Goal: Task Accomplishment & Management: Manage account settings

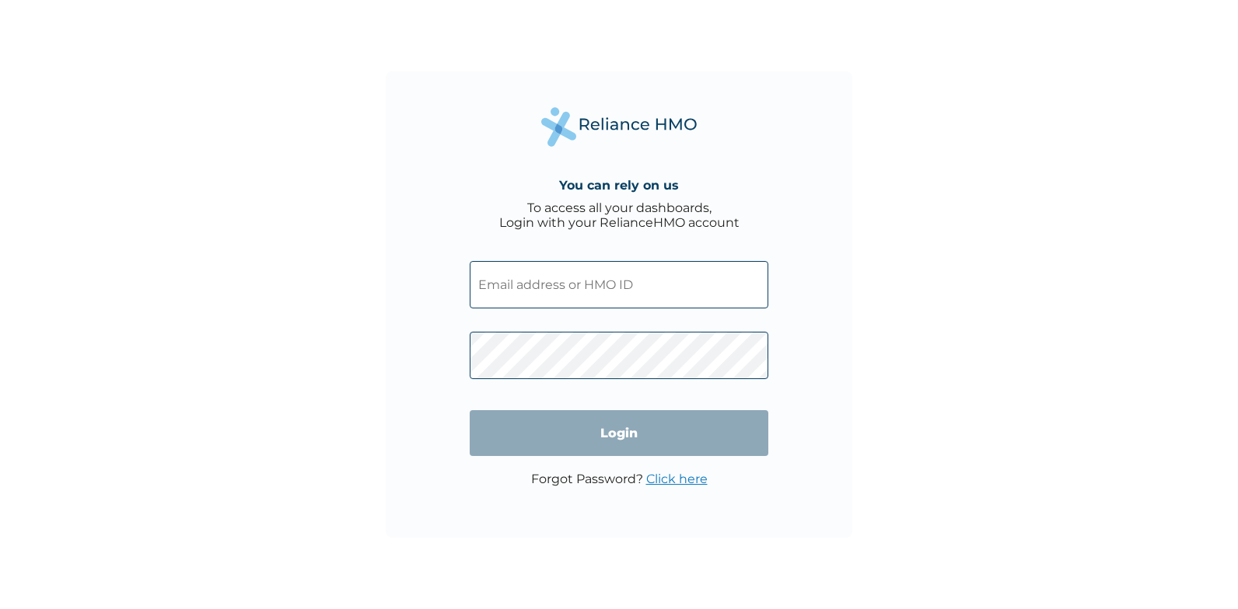
click at [500, 295] on input "text" at bounding box center [619, 284] width 299 height 47
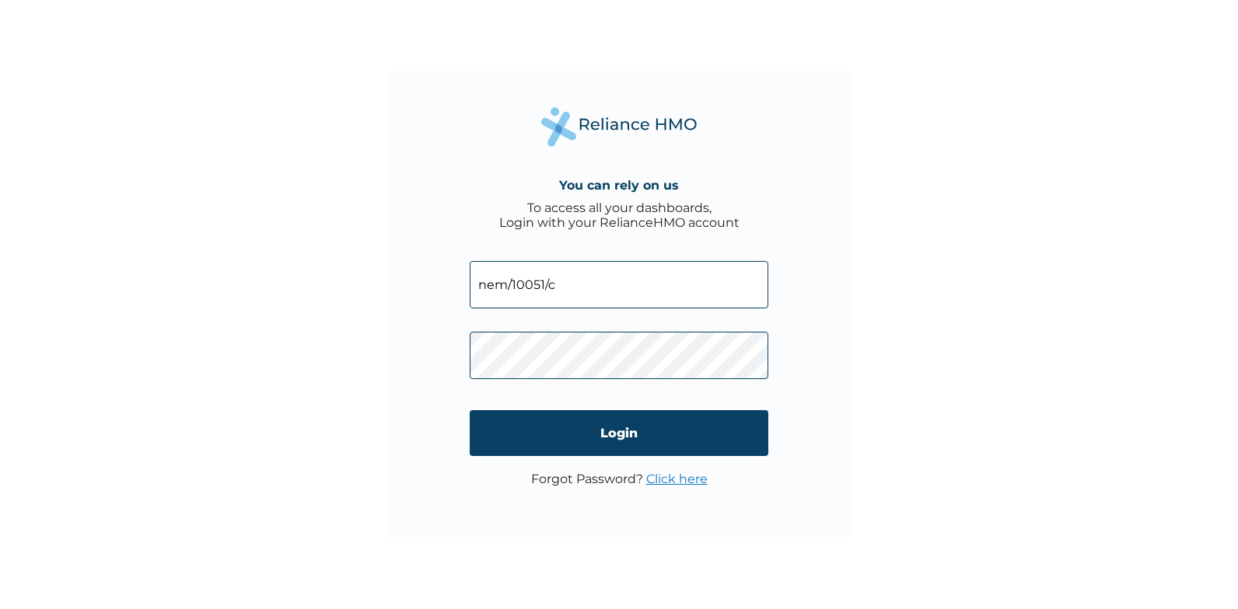
type input "nem/10051/c"
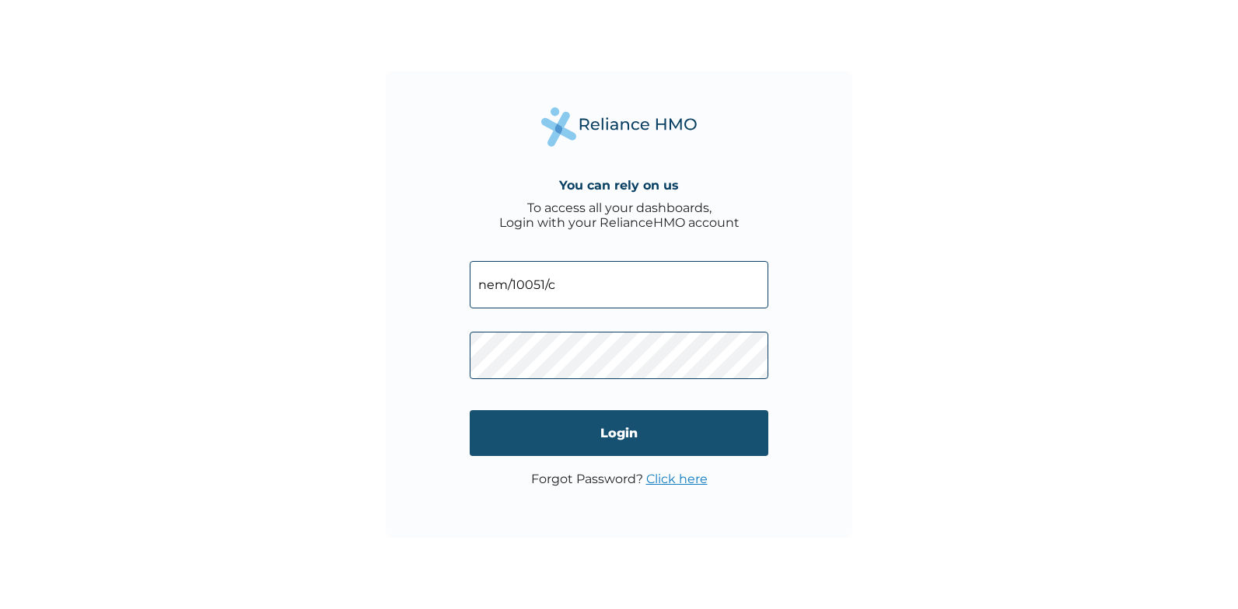
click at [579, 437] on input "Login" at bounding box center [619, 433] width 299 height 46
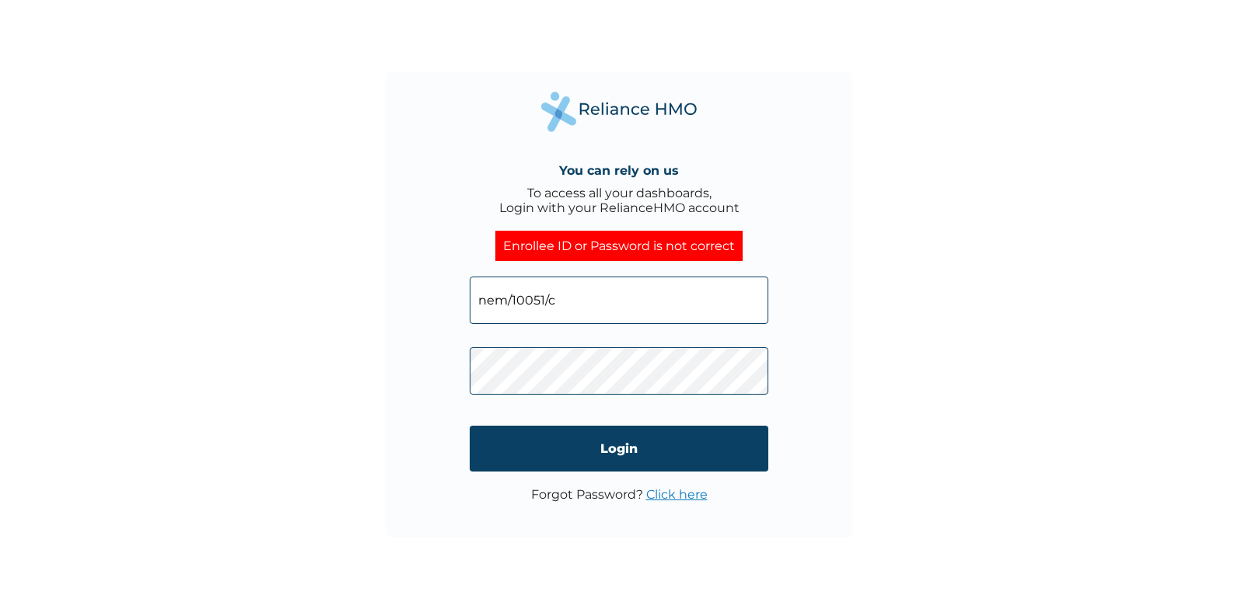
click at [659, 496] on link "Click here" at bounding box center [676, 494] width 61 height 15
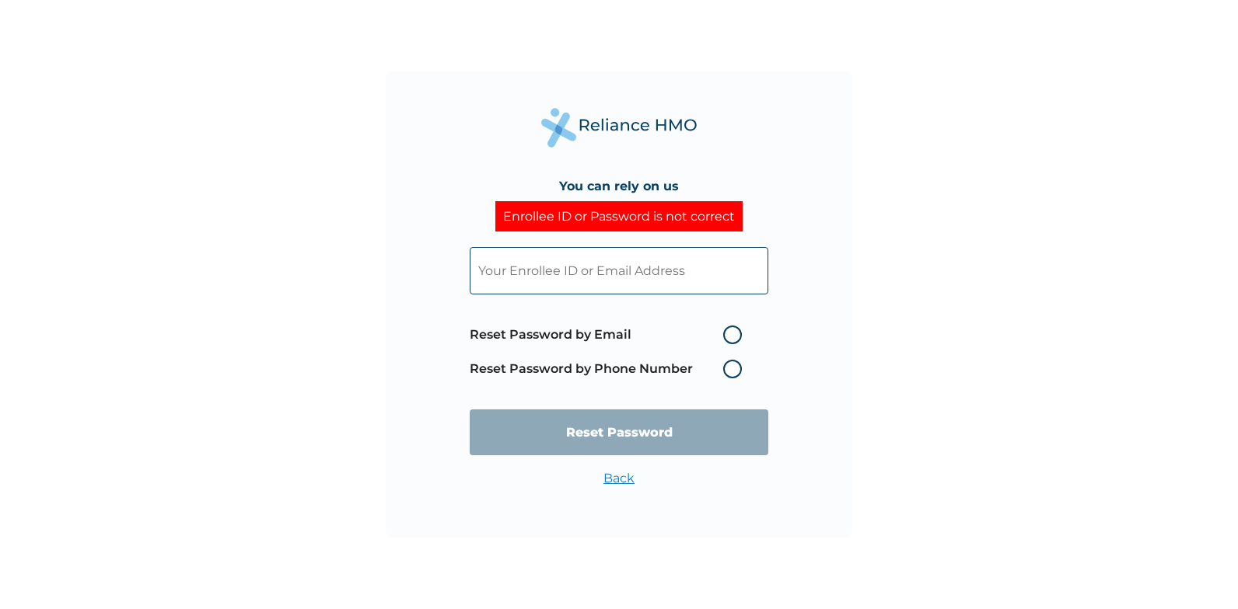
click at [494, 265] on input "text" at bounding box center [619, 270] width 299 height 47
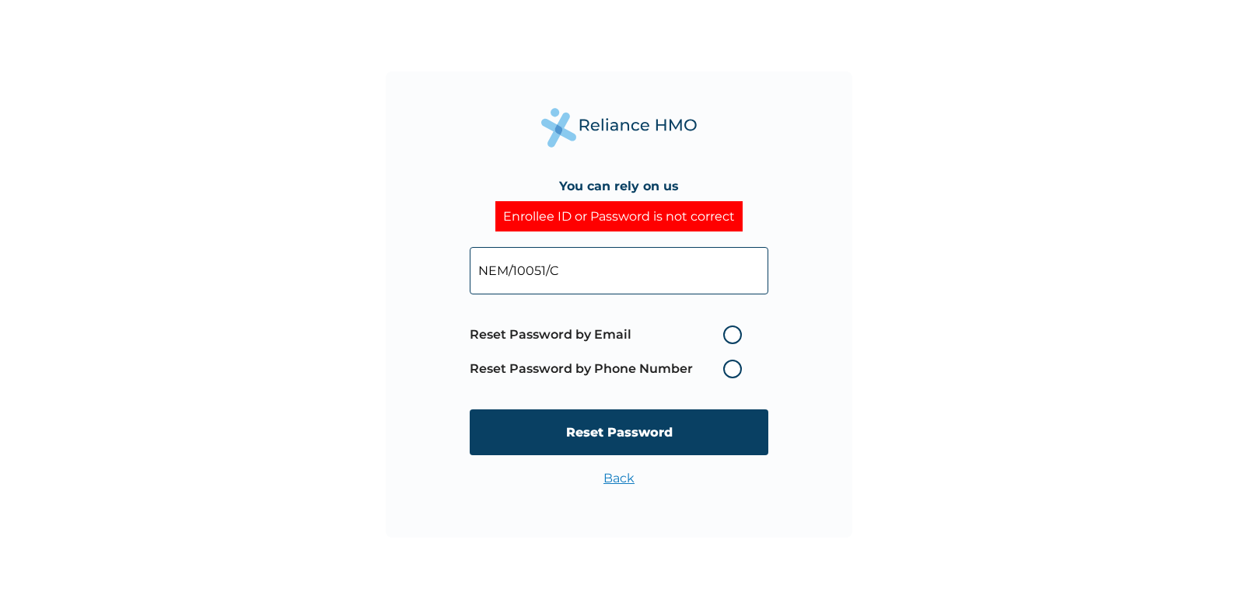
type input "NEM/10051/C"
click at [736, 337] on label "Reset Password by Email" at bounding box center [610, 335] width 280 height 19
click at [726, 337] on input "Reset Password by Email" at bounding box center [713, 335] width 25 height 25
radio input "true"
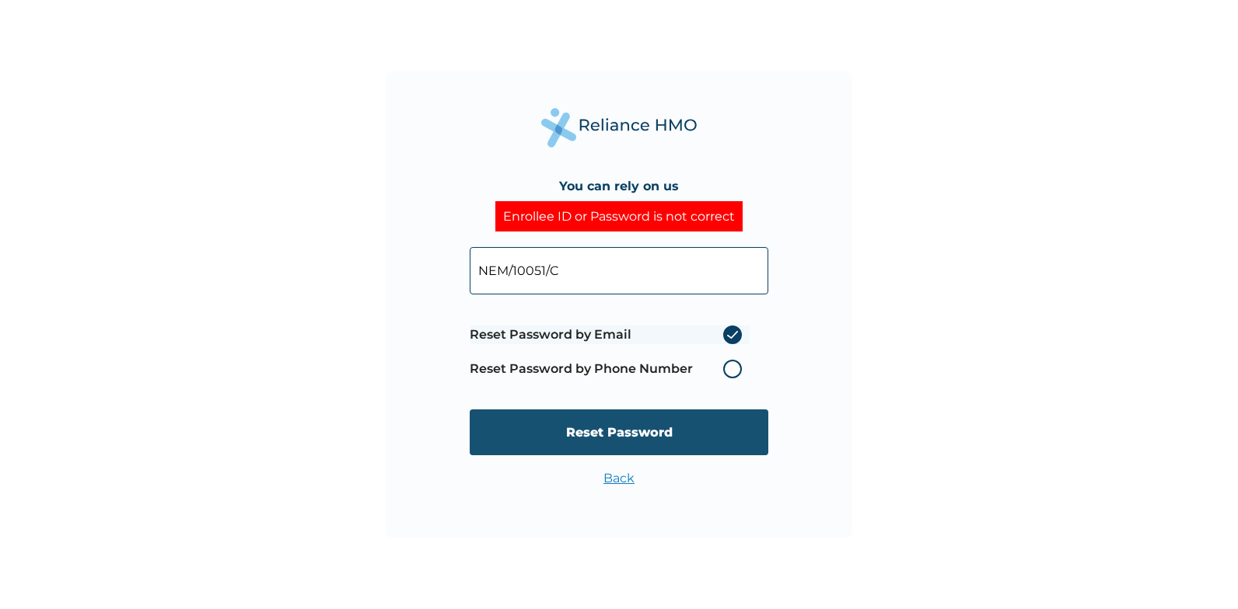
click at [596, 428] on input "Reset Password" at bounding box center [619, 433] width 299 height 46
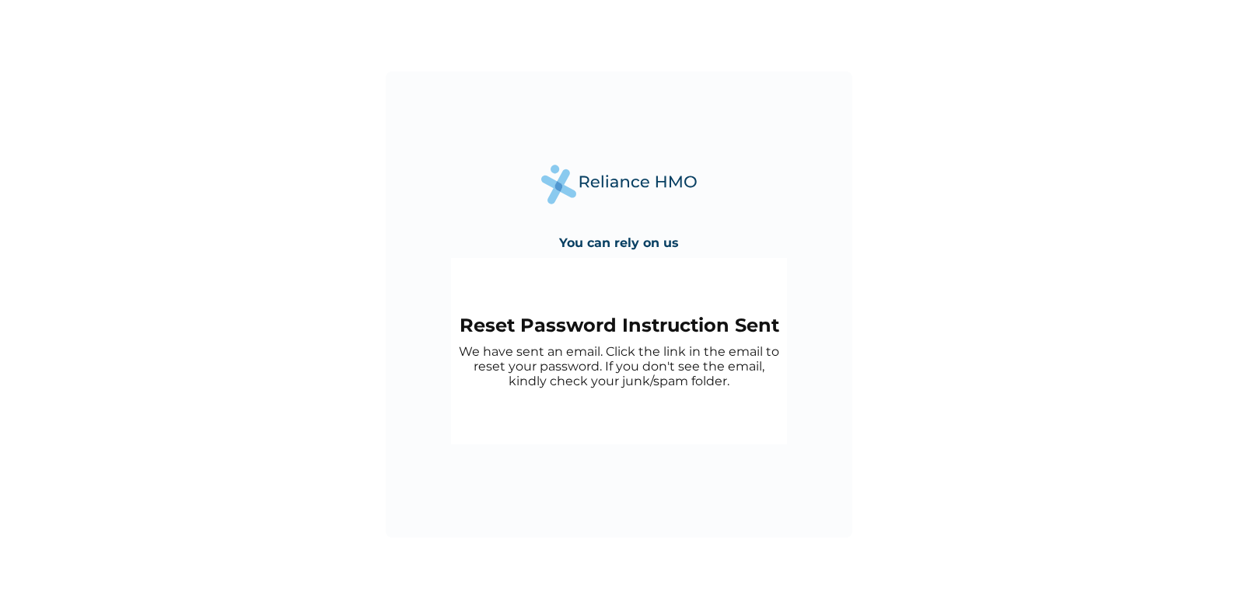
click at [959, 239] on div "You can rely on us Reset Password Instruction Sent We have sent an email. Click…" at bounding box center [619, 304] width 1238 height 609
